Goal: Book appointment/travel/reservation

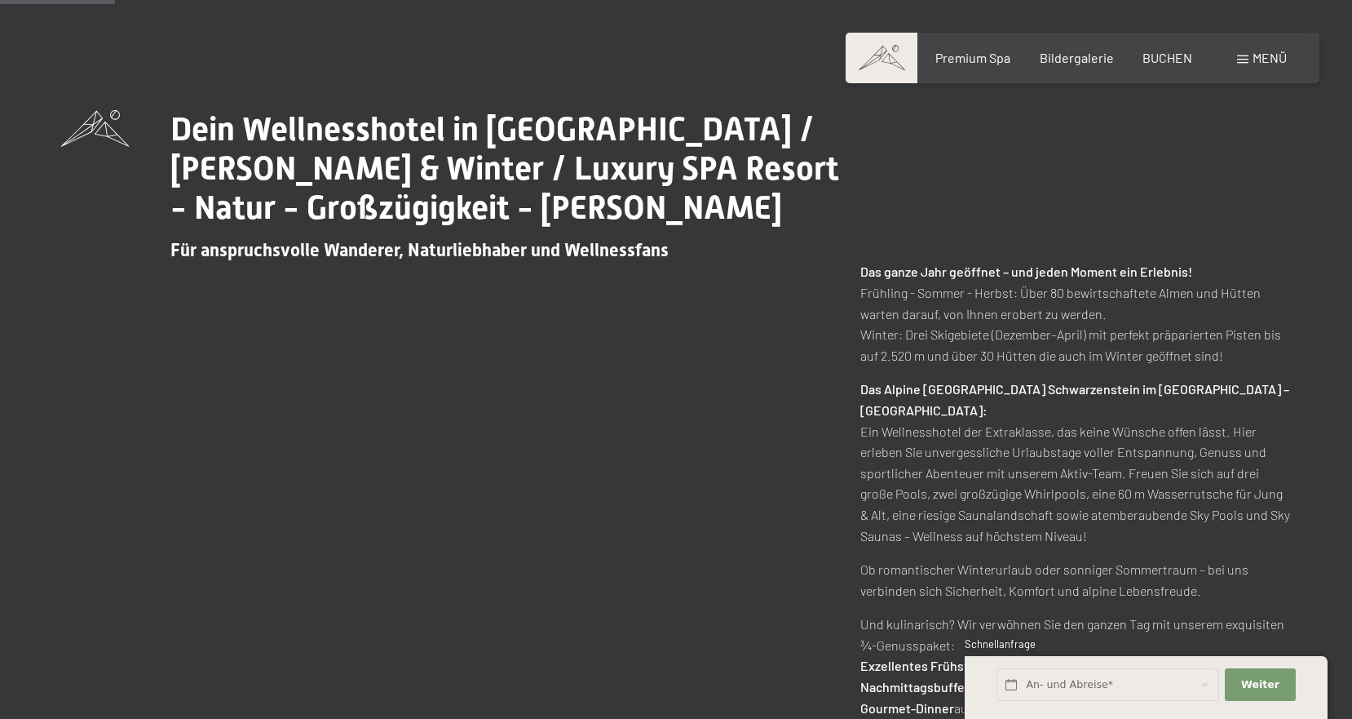
scroll to position [733, 0]
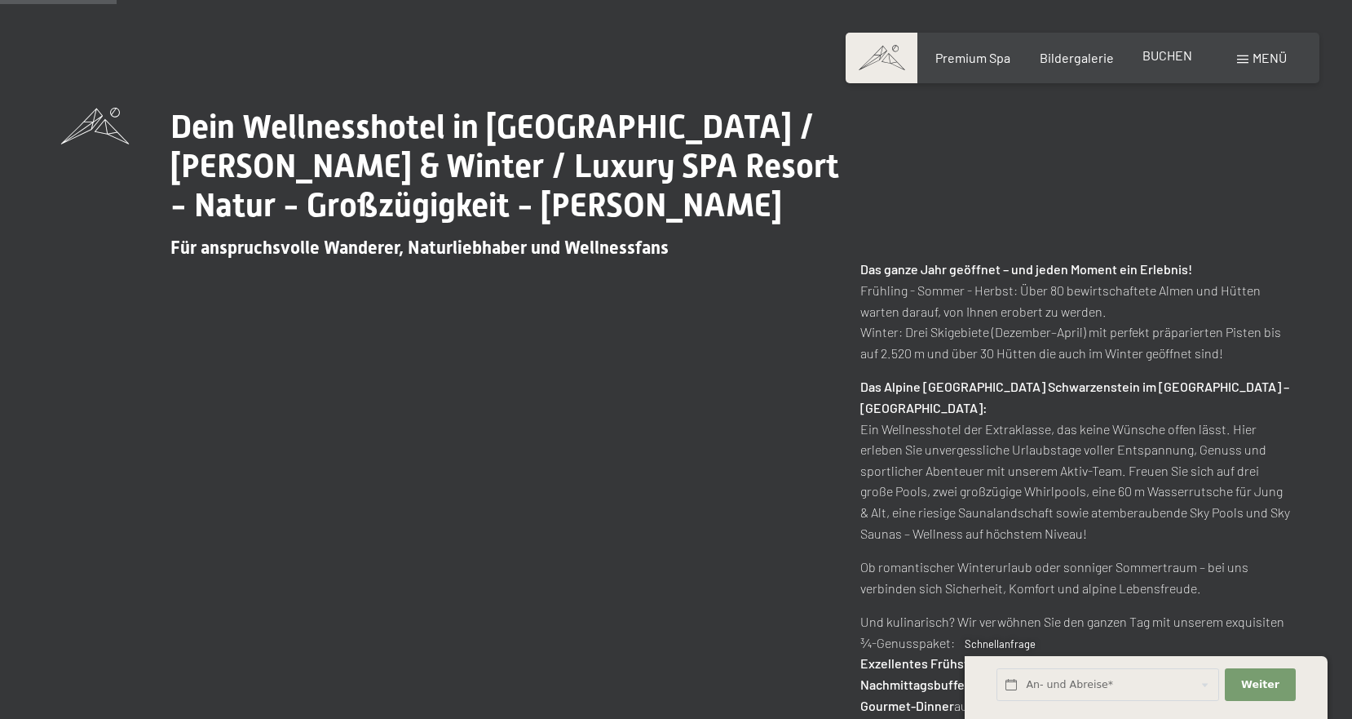
click at [1159, 51] on span "BUCHEN" at bounding box center [1168, 54] width 50 height 15
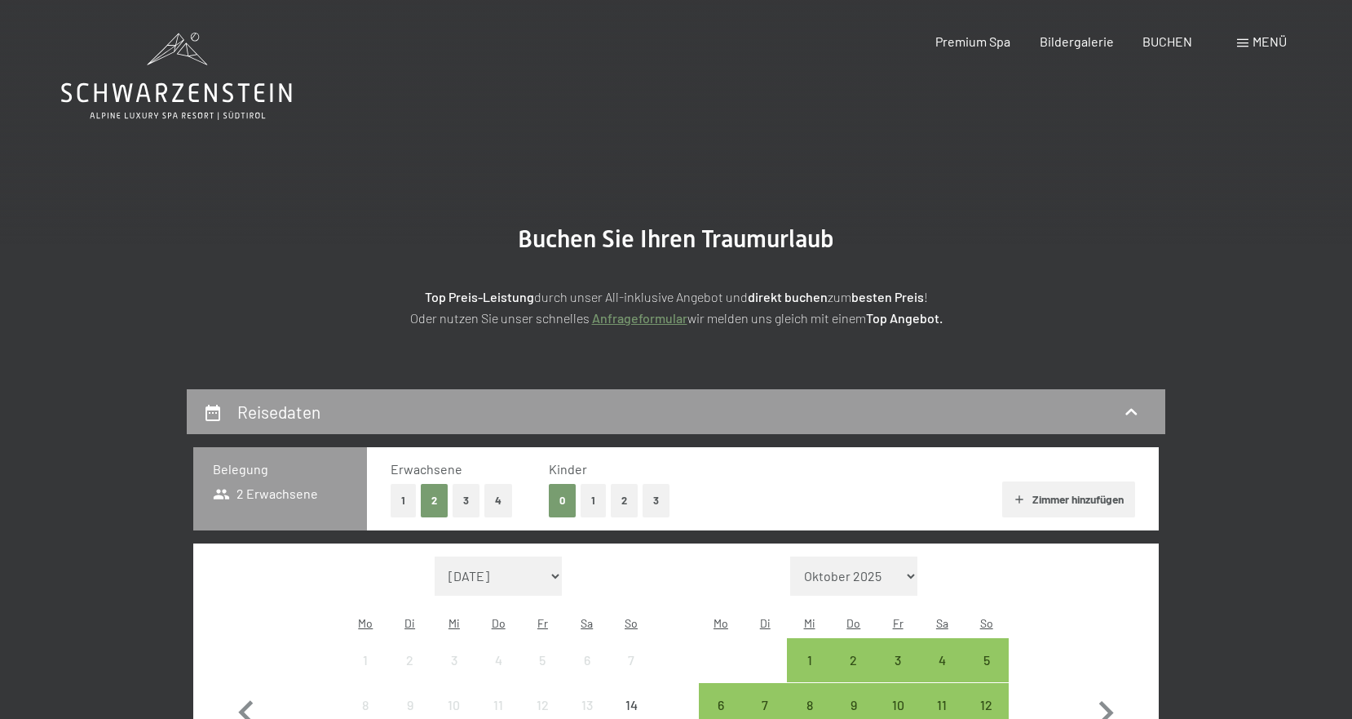
click at [1253, 42] on span "Menü" at bounding box center [1270, 40] width 34 height 15
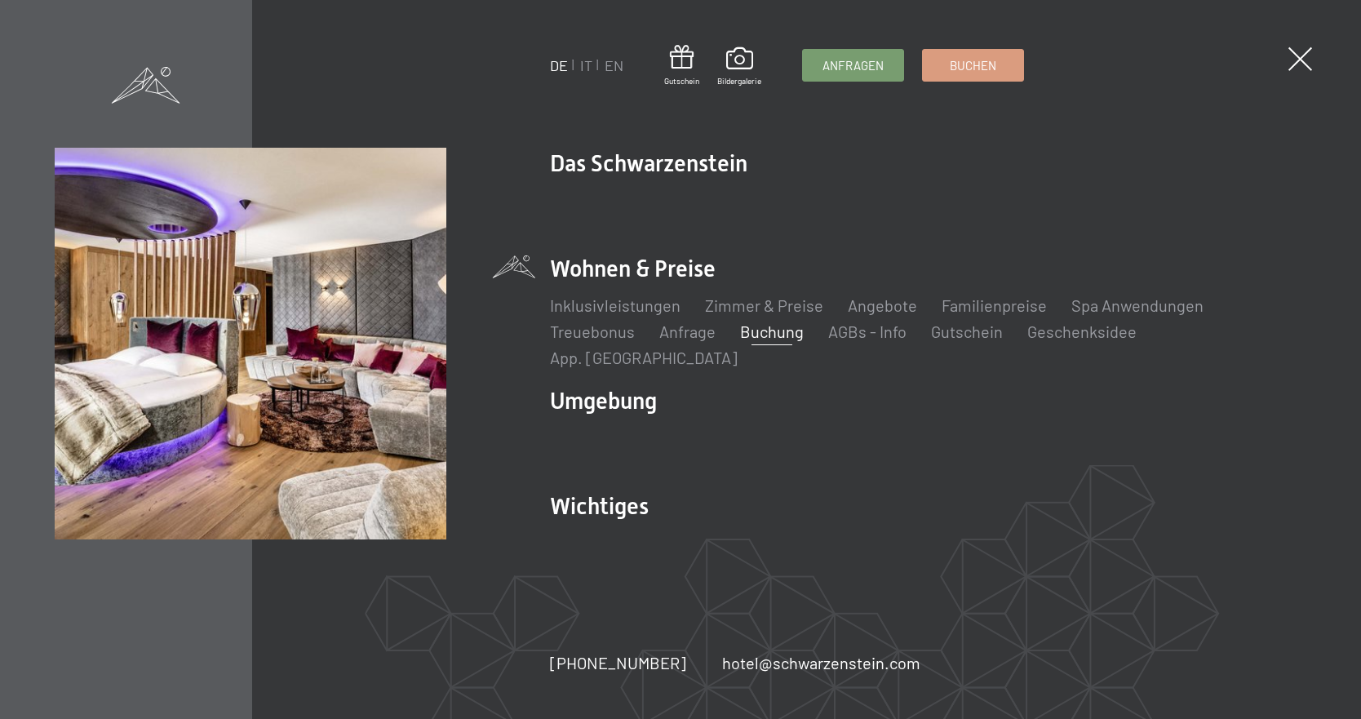
click at [687, 287] on li "Wohnen & Preise Inklusivleistungen Zimmer & Preise Liste Angebote Liste Familie…" at bounding box center [928, 310] width 756 height 115
click at [793, 315] on link "Zimmer & Preise" at bounding box center [764, 305] width 118 height 20
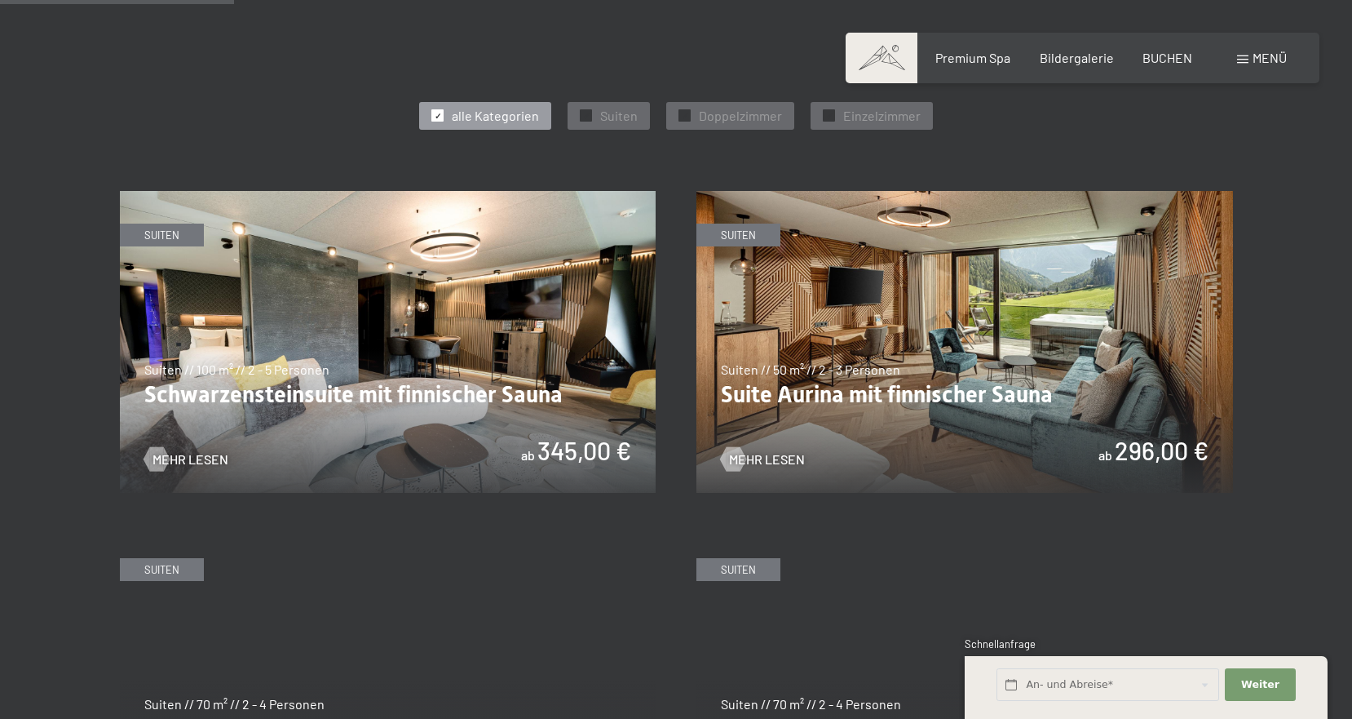
scroll to position [892, 0]
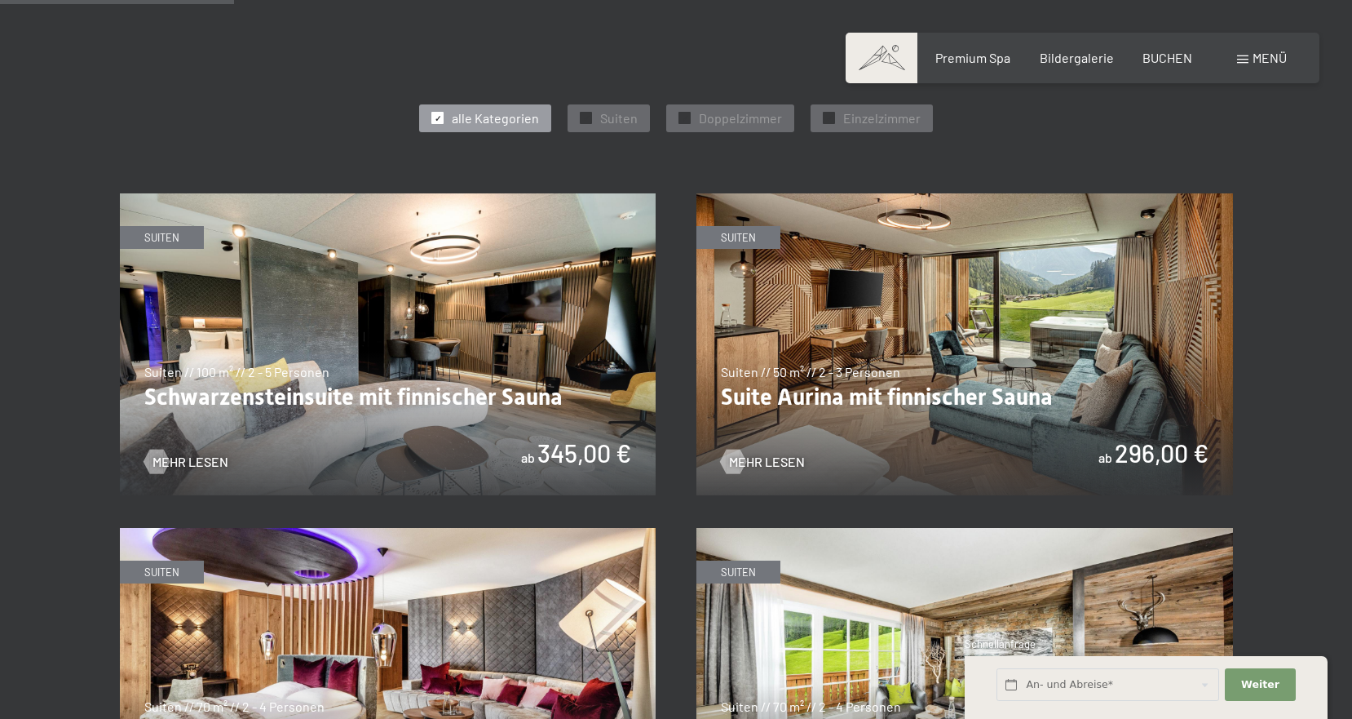
click at [892, 388] on img at bounding box center [965, 344] width 537 height 302
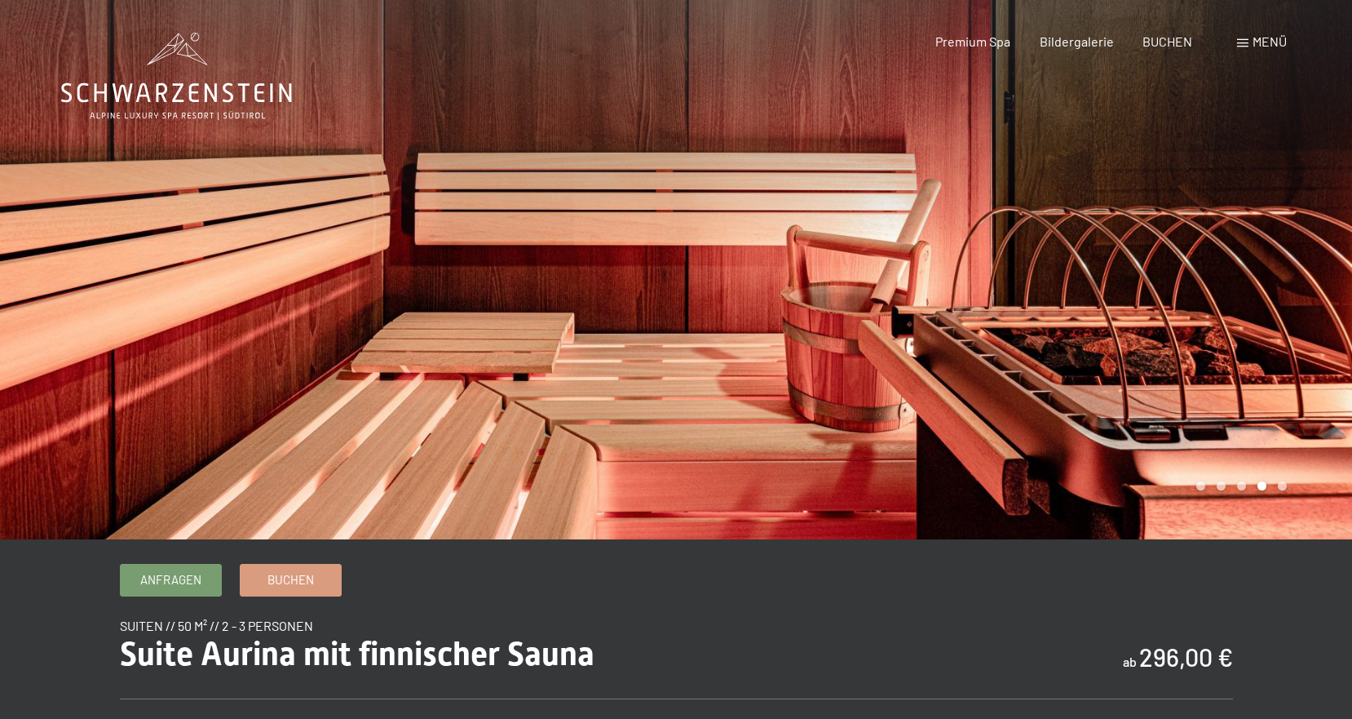
click at [1268, 44] on span "Menü" at bounding box center [1270, 40] width 34 height 15
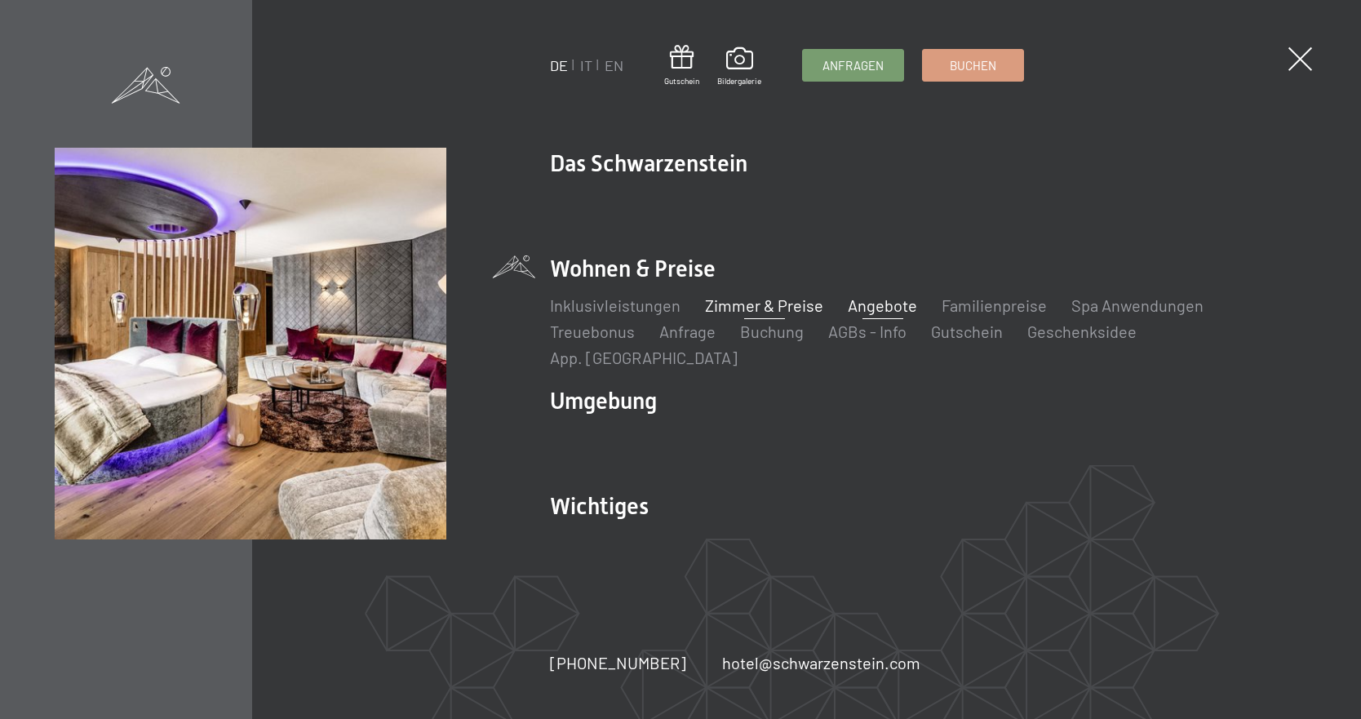
click at [890, 315] on link "Angebote" at bounding box center [881, 305] width 69 height 20
click at [788, 315] on link "Zimmer & Preise" at bounding box center [764, 305] width 118 height 20
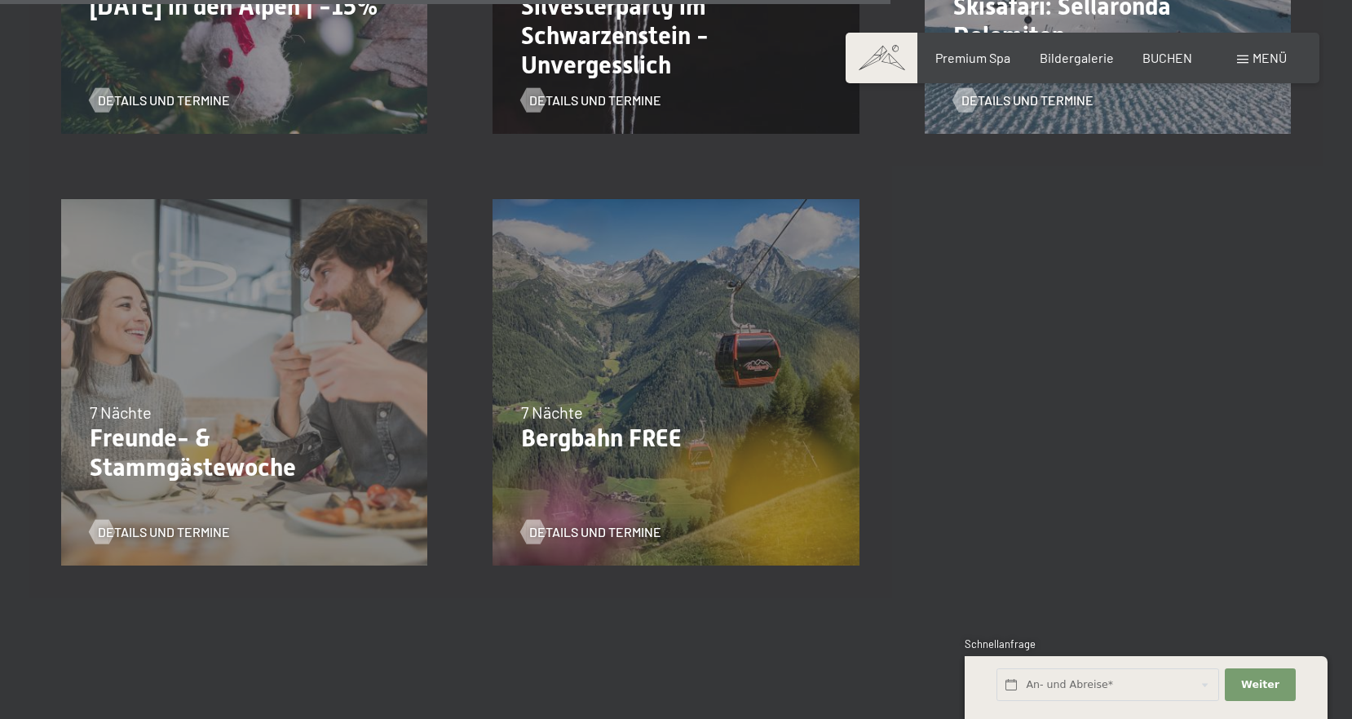
scroll to position [2056, 0]
click at [758, 364] on div "18.05.–01.07.2026 7 Nächte Bergbahn FREE Details und Termine" at bounding box center [675, 380] width 431 height 431
click at [639, 533] on span "Details und Termine" at bounding box center [612, 530] width 132 height 18
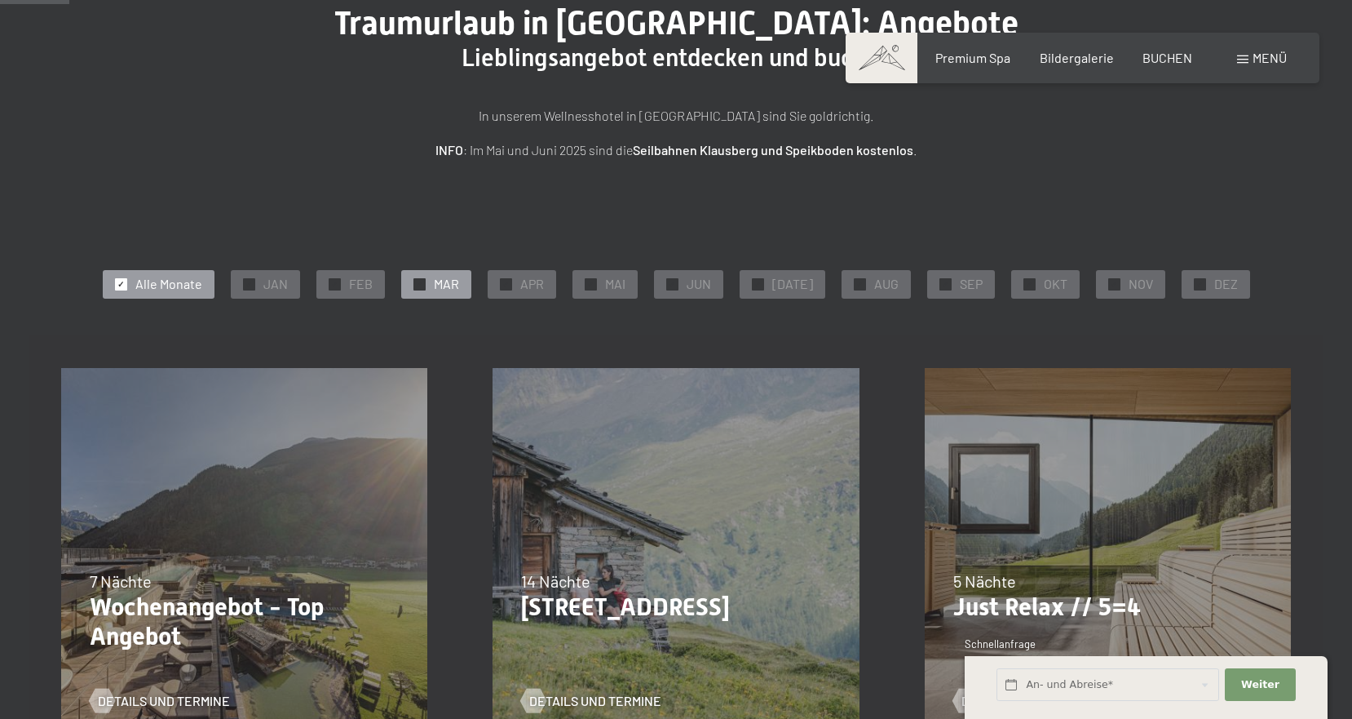
scroll to position [160, 0]
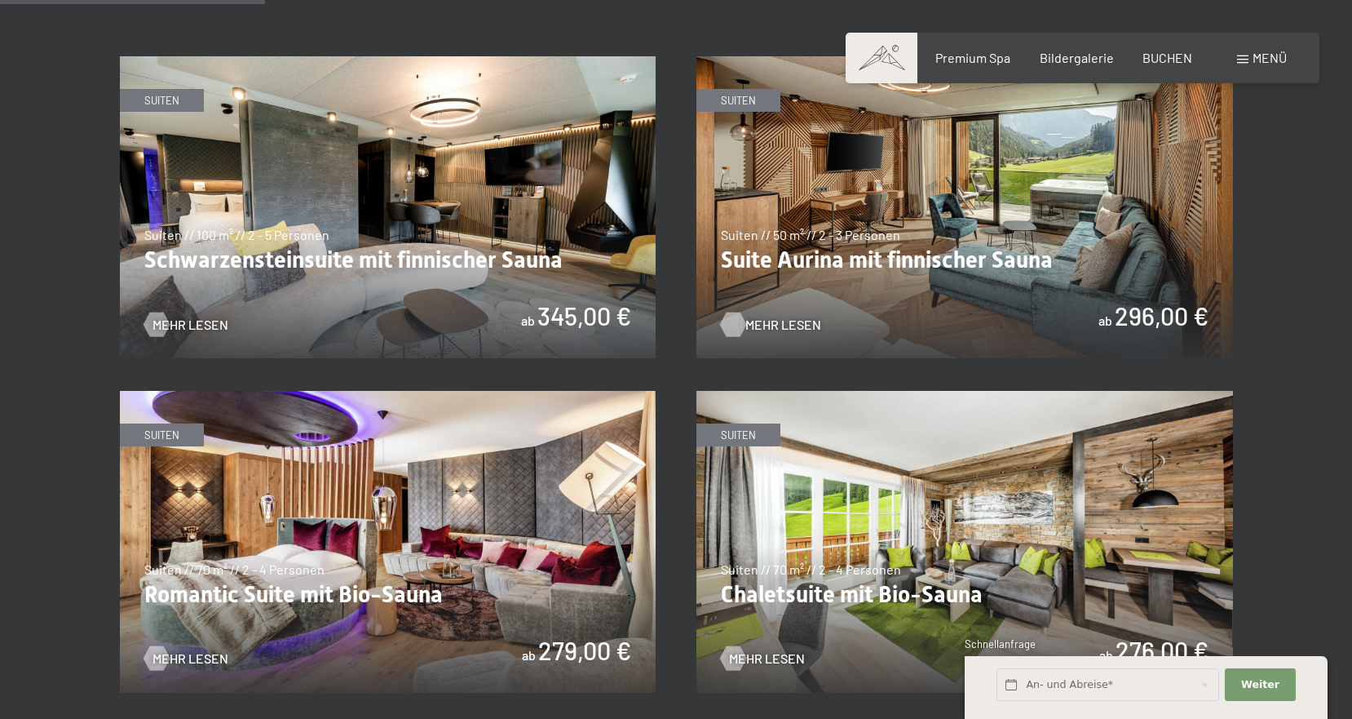
scroll to position [1024, 0]
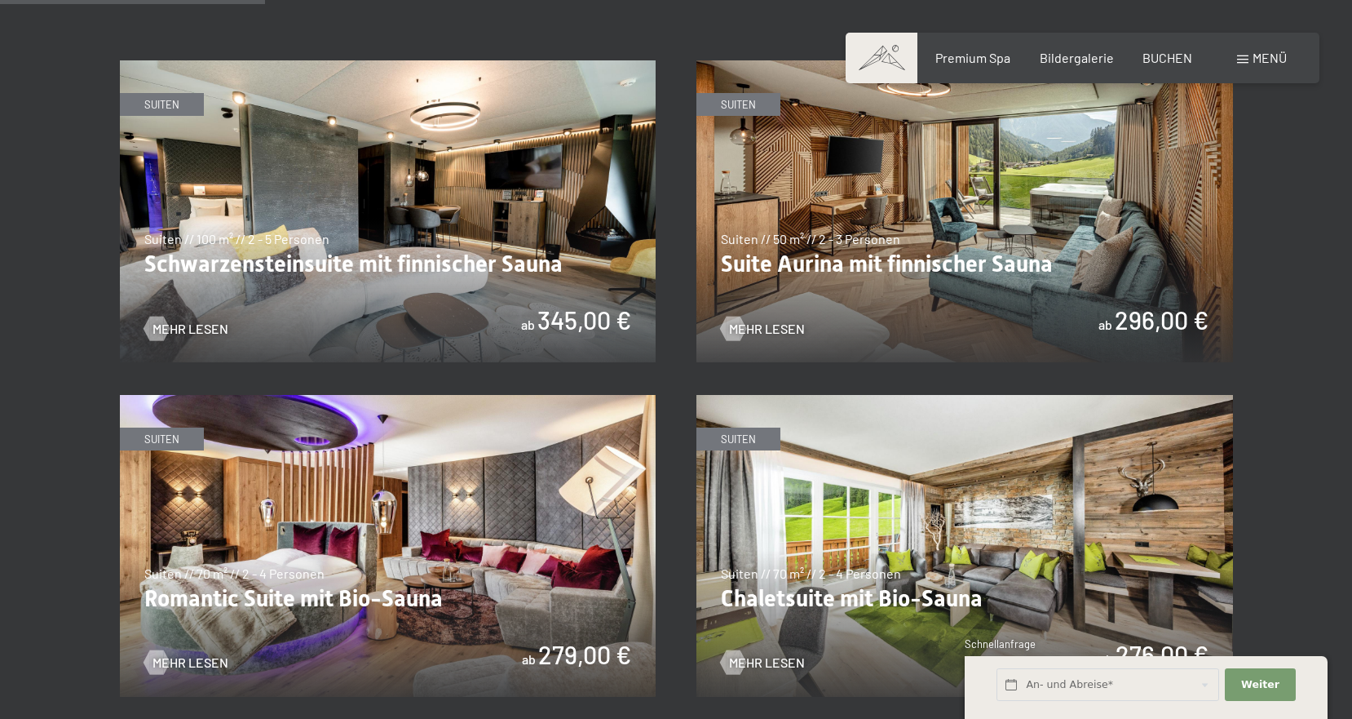
click at [906, 243] on img at bounding box center [965, 211] width 537 height 302
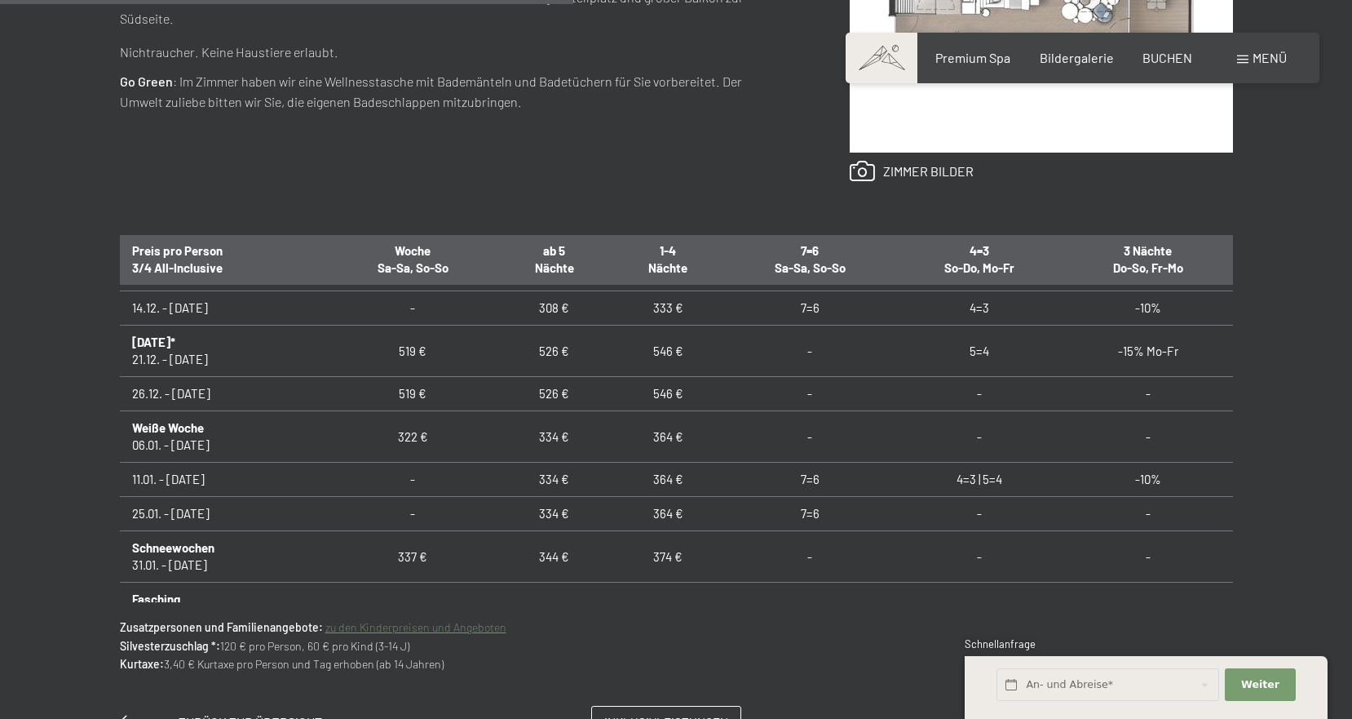
scroll to position [340, 0]
